Goal: Navigation & Orientation: Find specific page/section

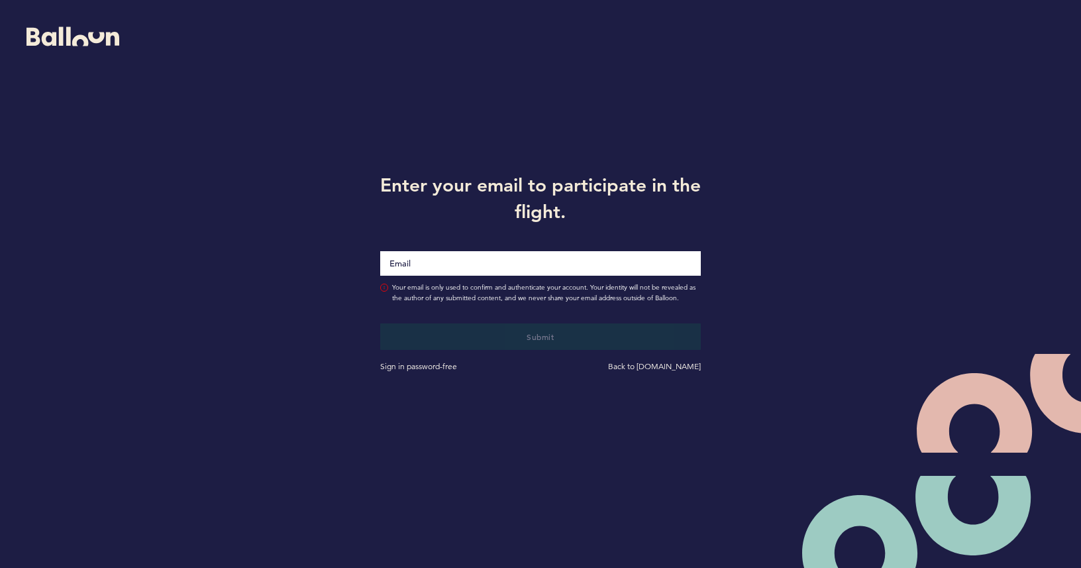
click at [424, 258] on input "Email" at bounding box center [540, 263] width 321 height 25
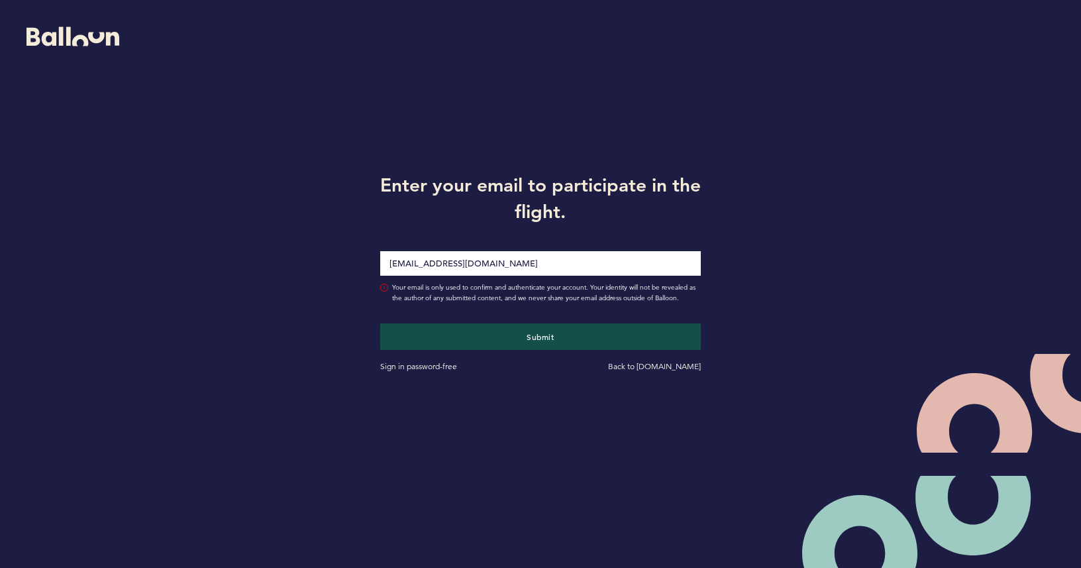
type input "[EMAIL_ADDRESS][DOMAIN_NAME]"
click at [540, 337] on button "Submit" at bounding box center [540, 336] width 321 height 26
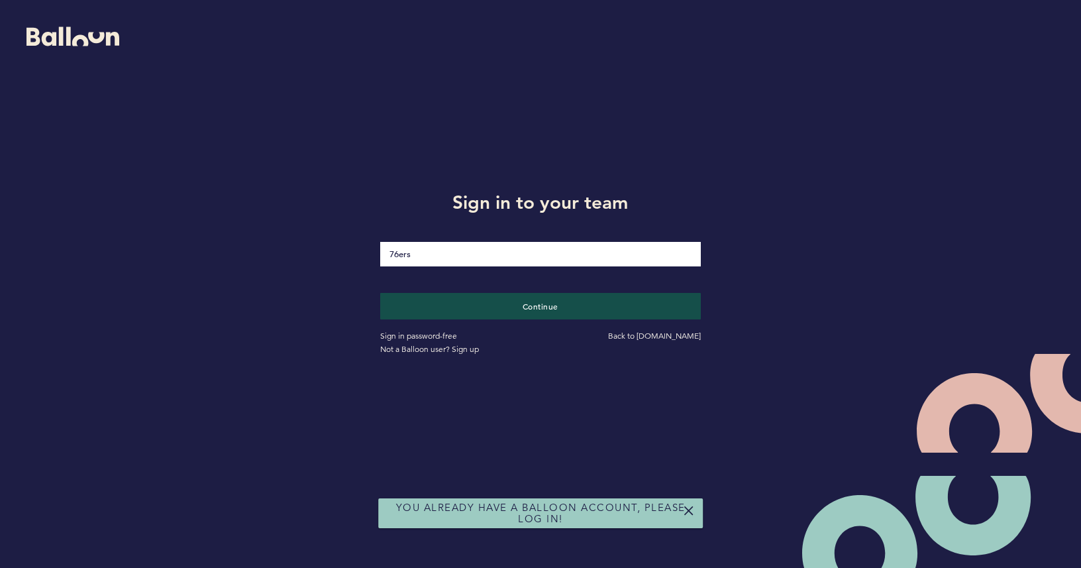
click at [454, 325] on div "Sign in password-free Back to [DOMAIN_NAME] Not a Balloon user? Sign up" at bounding box center [540, 337] width 341 height 36
click at [454, 320] on div "Sign in password-free Back to [DOMAIN_NAME] Not a Balloon user? Sign up" at bounding box center [540, 337] width 341 height 36
click at [454, 315] on button "Continue" at bounding box center [541, 305] width 331 height 27
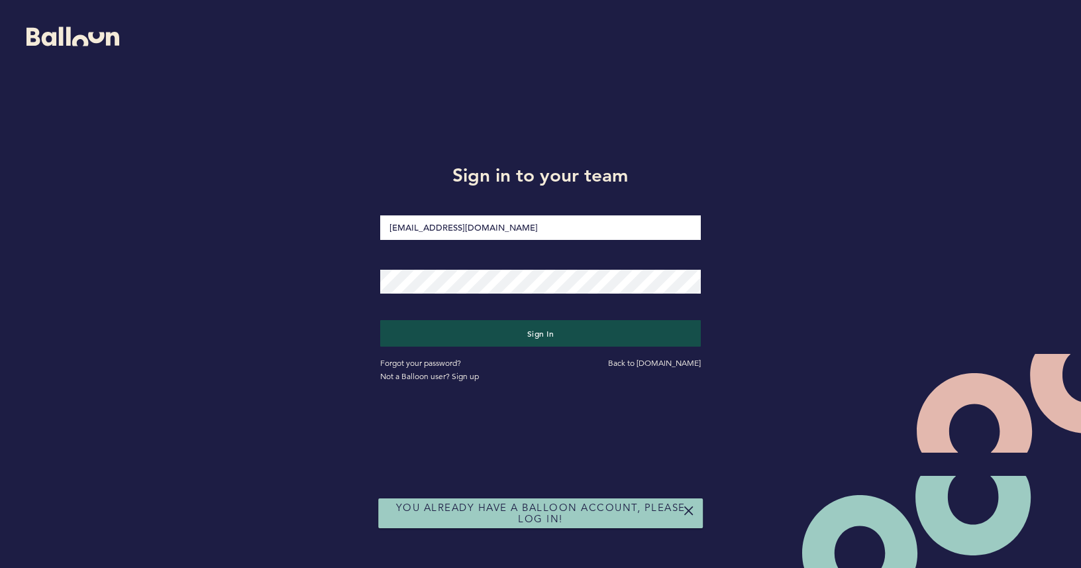
click at [449, 266] on div at bounding box center [540, 273] width 341 height 40
click at [498, 341] on button "Sign in" at bounding box center [541, 332] width 331 height 27
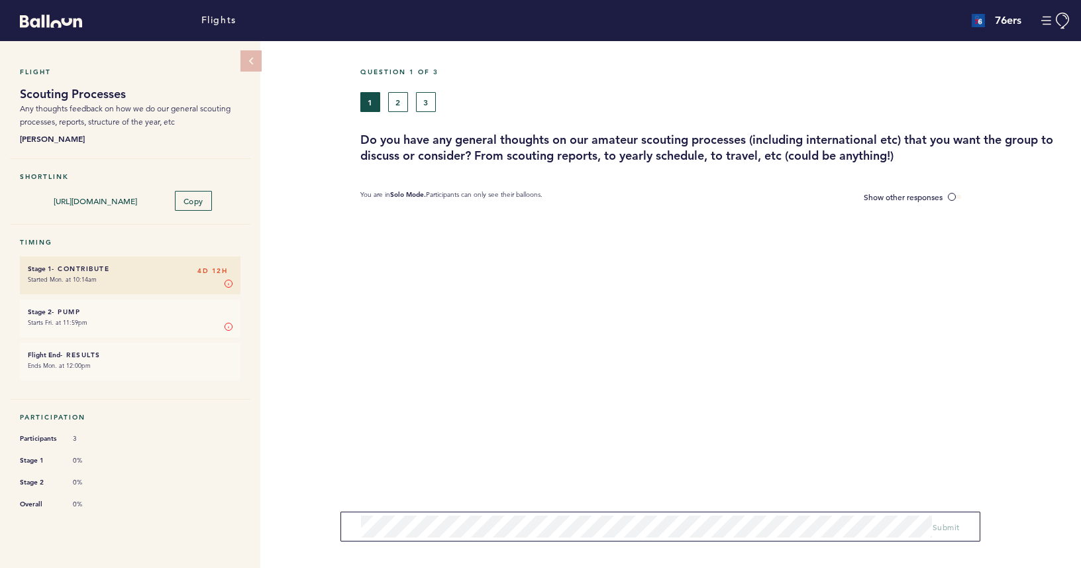
click at [401, 107] on button "2" at bounding box center [398, 102] width 20 height 20
click at [429, 107] on button "3" at bounding box center [426, 102] width 20 height 20
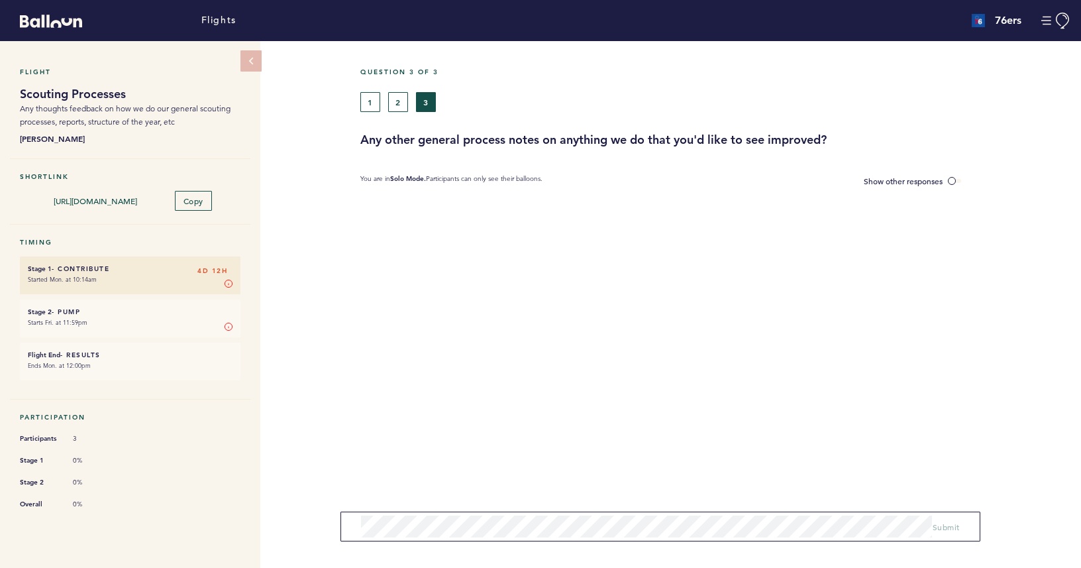
click at [397, 103] on button "2" at bounding box center [398, 102] width 20 height 20
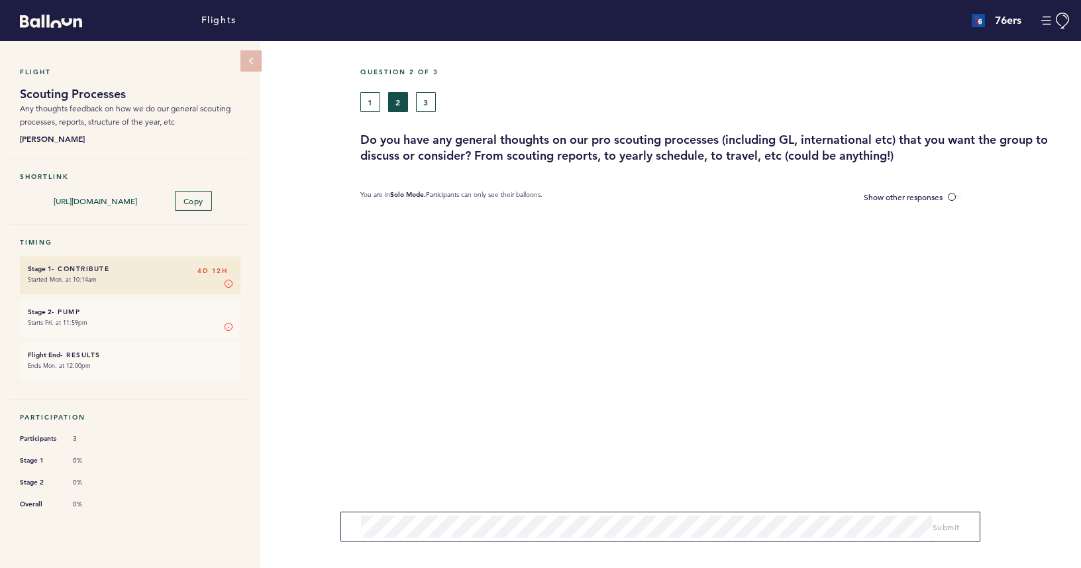
click at [378, 95] on button "1" at bounding box center [370, 102] width 20 height 20
